Goal: Task Accomplishment & Management: Manage account settings

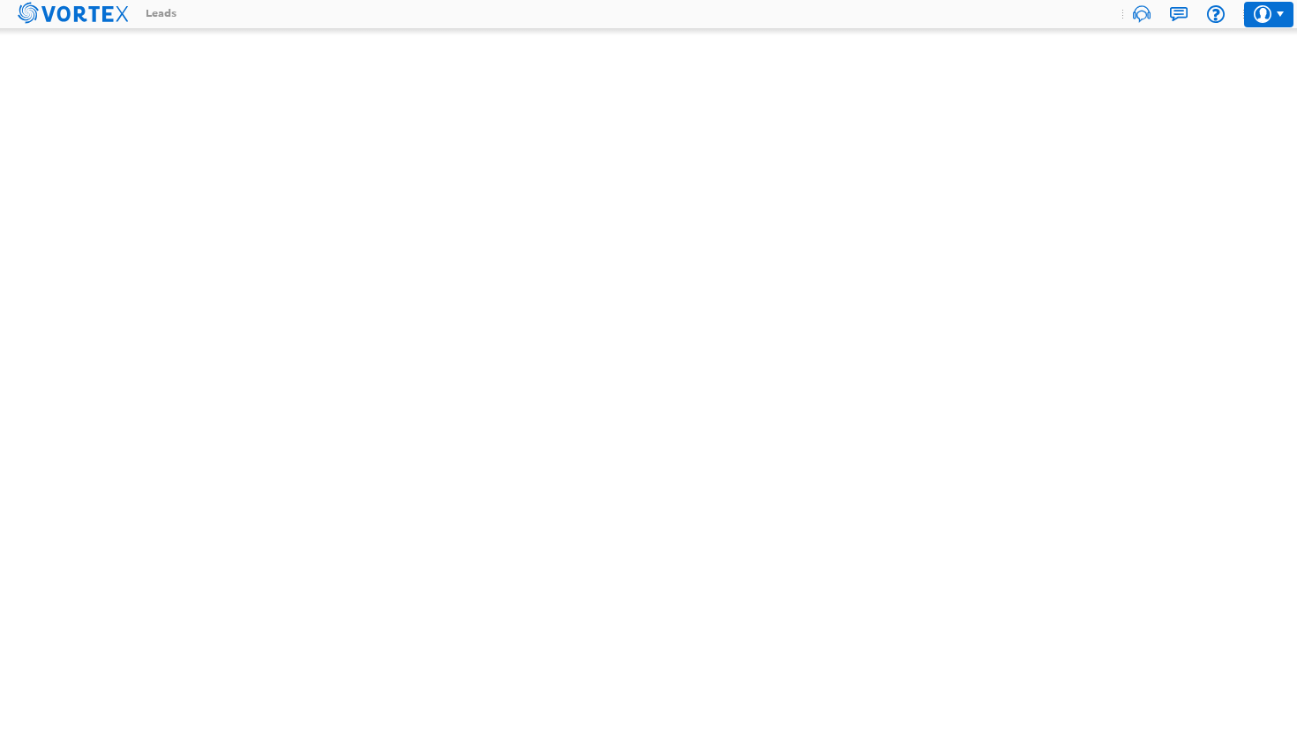
click at [1259, 19] on use at bounding box center [1263, 14] width 18 height 18
click at [1213, 81] on li "Log Out" at bounding box center [1225, 78] width 140 height 37
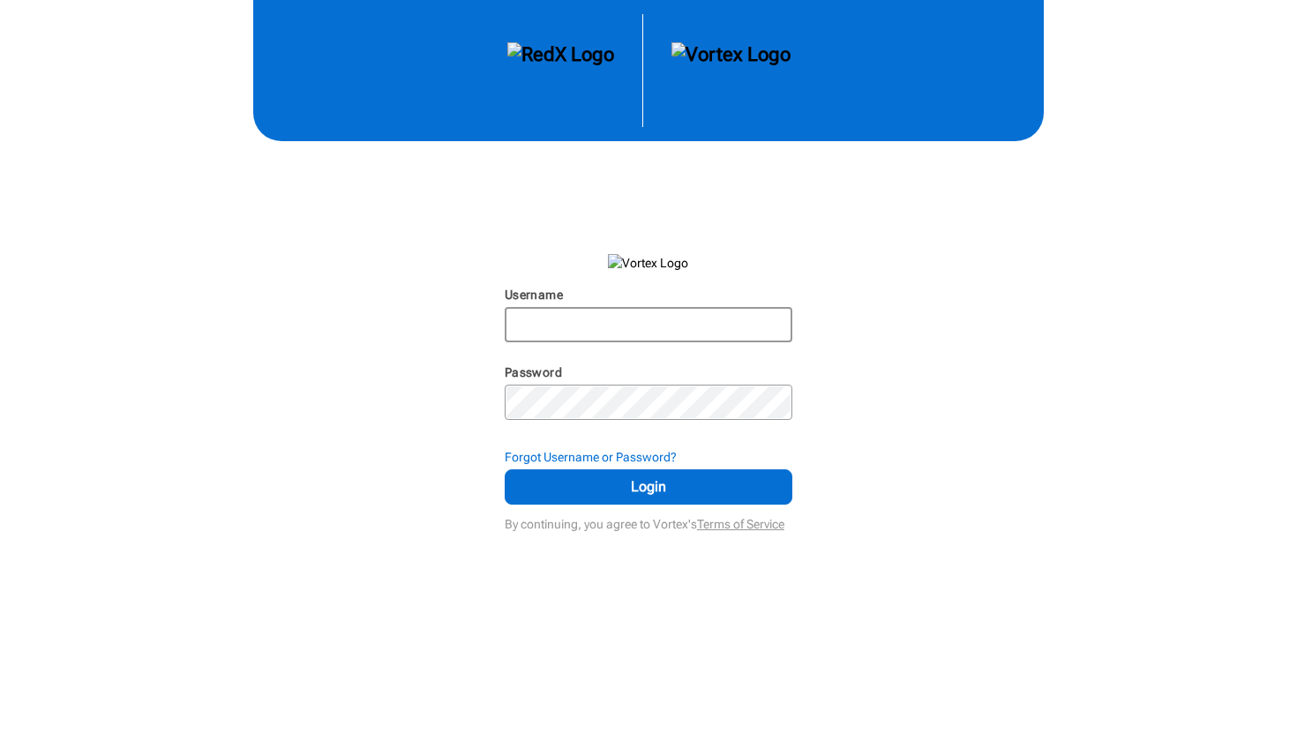
click at [595, 321] on input "Username" at bounding box center [649, 325] width 284 height 32
click at [804, 249] on div "Username N/A Password N/A Forgot Username or Password? Login By continuing, you…" at bounding box center [648, 268] width 1297 height 537
